Goal: Task Accomplishment & Management: Use online tool/utility

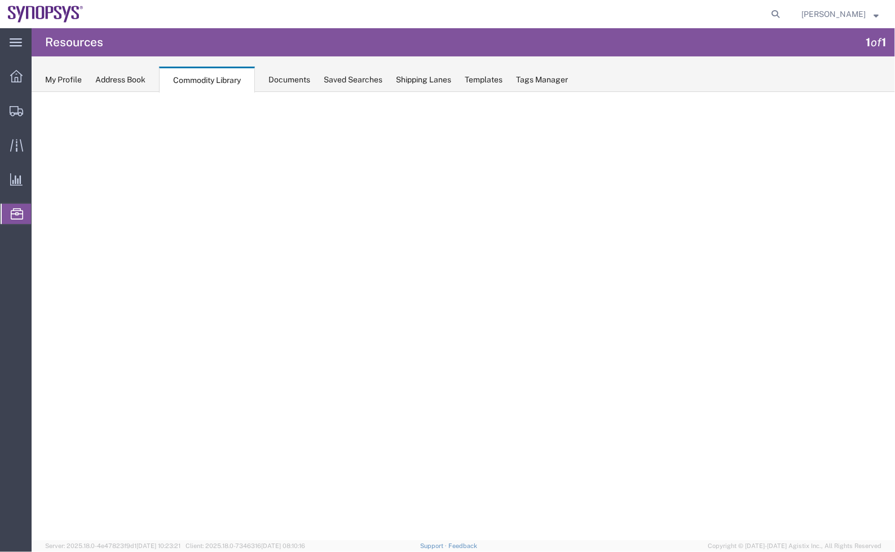
select select "contains"
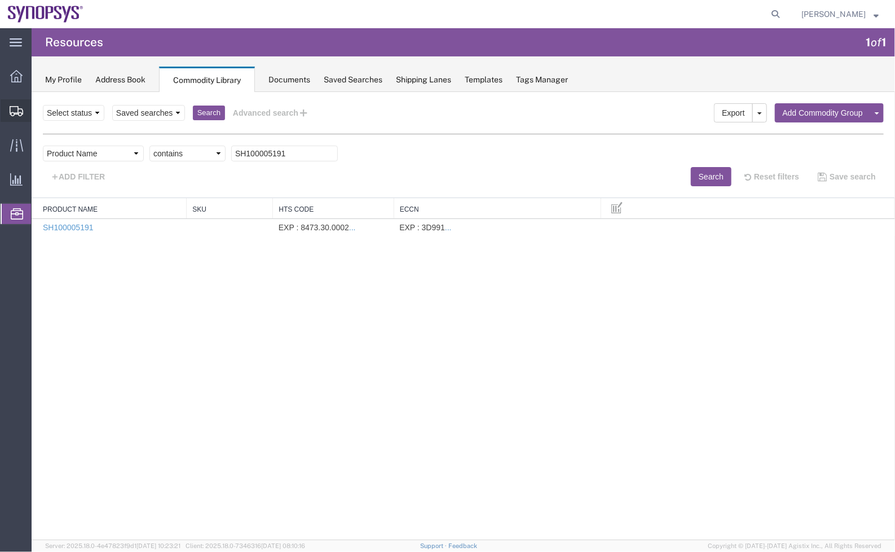
click at [0, 0] on span "Shipment Manager" at bounding box center [0, 0] width 0 height 0
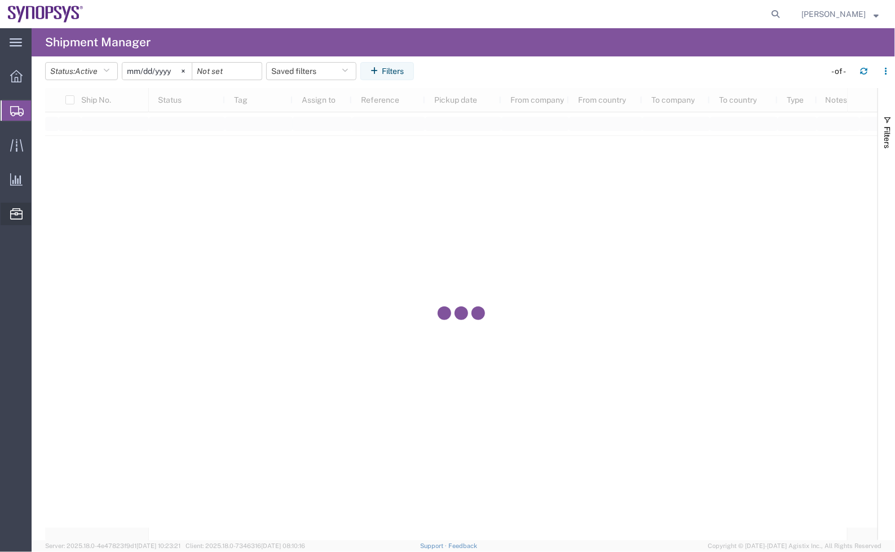
click at [0, 0] on span "Commodity Library" at bounding box center [0, 0] width 0 height 0
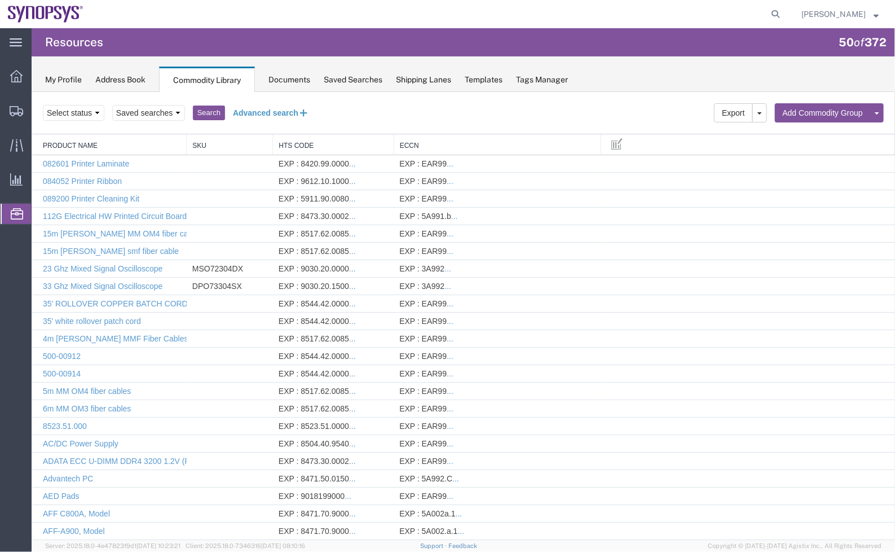
click at [274, 118] on button "Advanced search" at bounding box center [270, 112] width 92 height 19
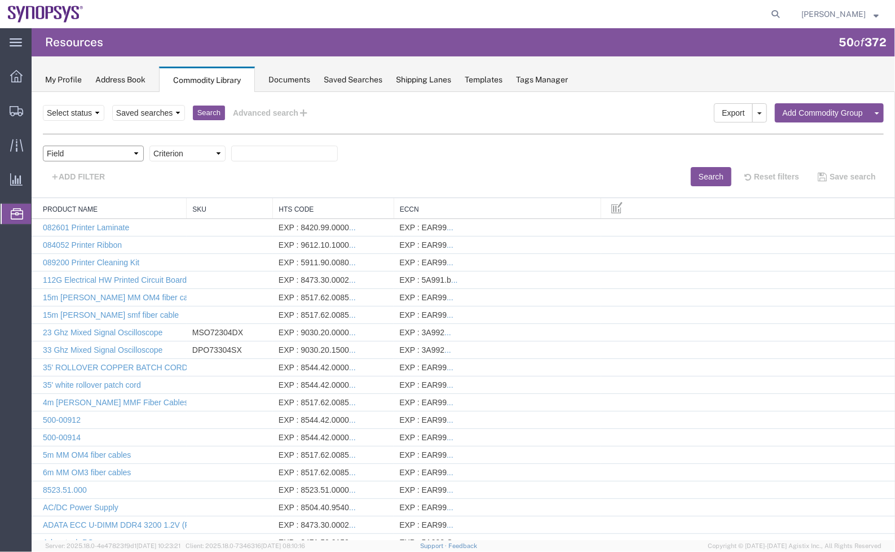
click at [114, 151] on select "Field Class Commodity Category Commodity Group Commodity Quantity Commodity Val…" at bounding box center [92, 153] width 101 height 16
select select "productName"
click at [42, 145] on select "Field Class Commodity Category Commodity Group Commodity Quantity Commodity Val…" at bounding box center [92, 153] width 101 height 16
click at [218, 149] on select "Criterion contains does not contain is is blank is not blank starts with" at bounding box center [187, 153] width 76 height 16
select select "contains"
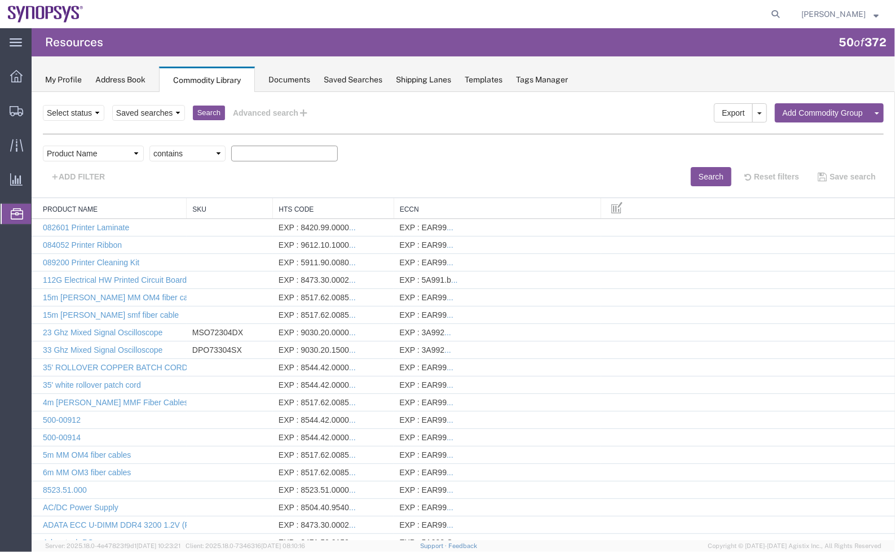
click at [149, 145] on select "Criterion contains does not contain is is blank is not blank starts with" at bounding box center [187, 153] width 76 height 16
click at [279, 154] on input "text" at bounding box center [284, 153] width 107 height 16
type input "smart card"
click at [696, 176] on button "Search" at bounding box center [710, 175] width 41 height 19
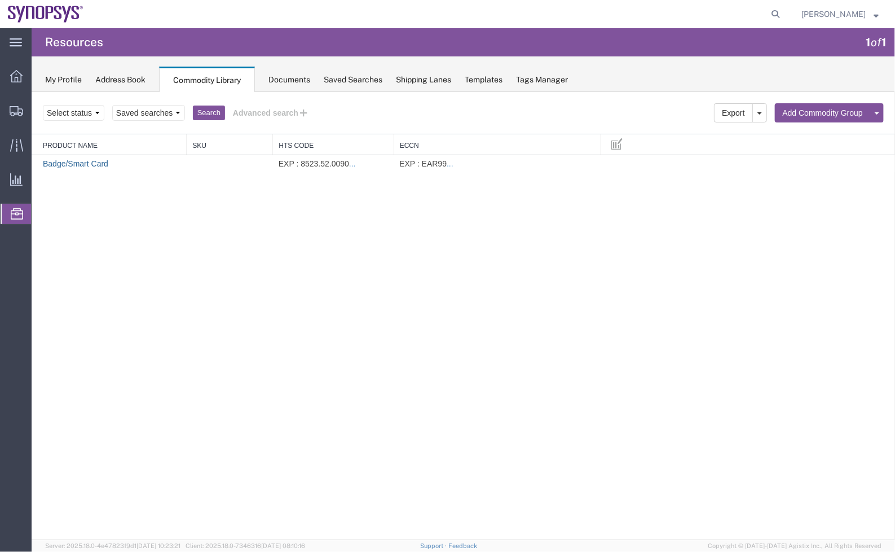
click at [91, 164] on link "Badge/Smart Card" at bounding box center [74, 162] width 65 height 9
select select
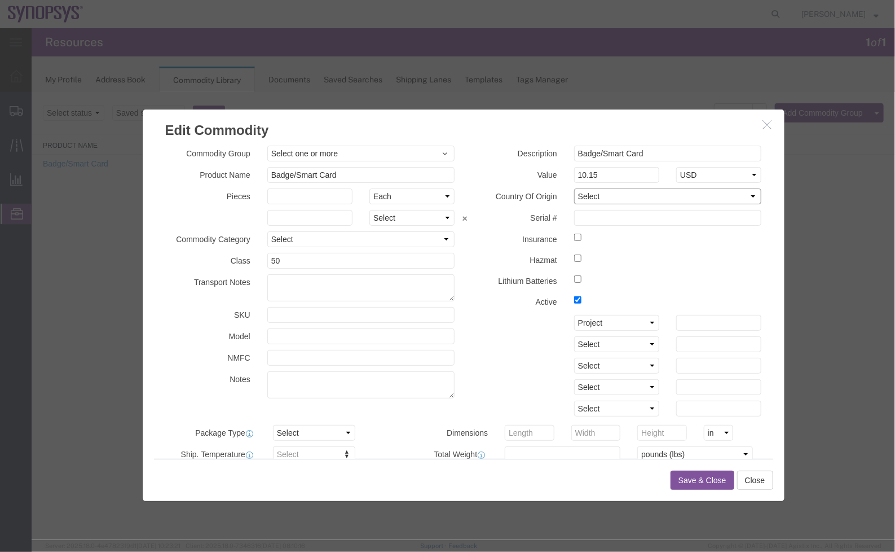
click at [608, 197] on select "Select [GEOGRAPHIC_DATA] [GEOGRAPHIC_DATA] [GEOGRAPHIC_DATA] [GEOGRAPHIC_DATA] …" at bounding box center [668, 196] width 188 height 16
select select "US"
click at [574, 188] on select "Select [GEOGRAPHIC_DATA] [GEOGRAPHIC_DATA] [GEOGRAPHIC_DATA] [GEOGRAPHIC_DATA] …" at bounding box center [668, 196] width 188 height 16
click at [705, 475] on button "Save & Close" at bounding box center [702, 479] width 64 height 19
